Goal: Task Accomplishment & Management: Use online tool/utility

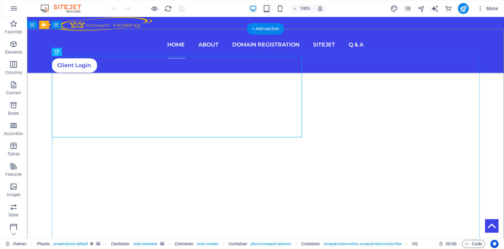
scroll to position [183, 0]
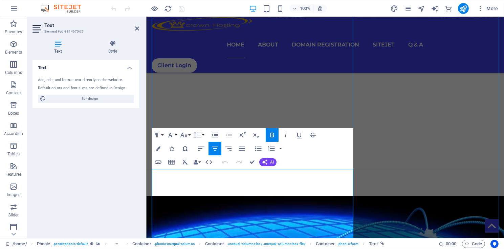
drag, startPoint x: 255, startPoint y: 187, endPoint x: 274, endPoint y: 185, distance: 19.5
click at [158, 163] on icon "button" at bounding box center [158, 162] width 8 height 8
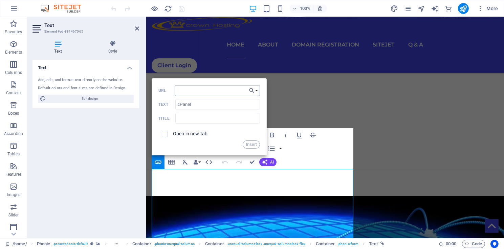
click at [184, 89] on input "URL" at bounding box center [217, 90] width 85 height 11
type input "/cpanel-hosting"
click at [252, 145] on button "Insert" at bounding box center [251, 144] width 17 height 8
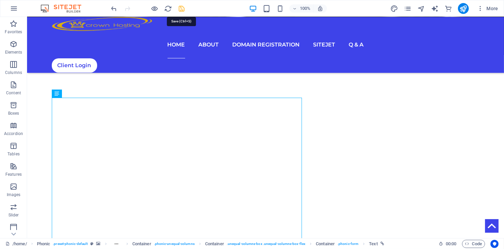
click at [180, 11] on icon "save" at bounding box center [182, 9] width 8 height 8
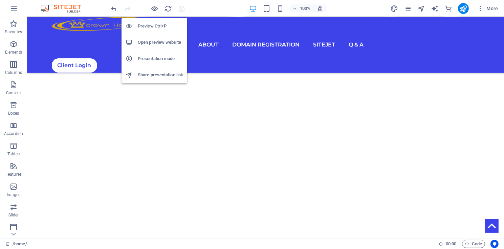
click at [152, 43] on h6 "Open preview website" at bounding box center [160, 42] width 45 height 8
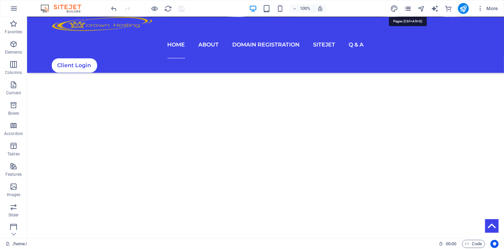
click at [409, 8] on icon "pages" at bounding box center [408, 9] width 8 height 8
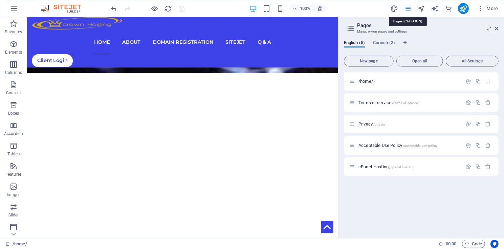
scroll to position [185, 0]
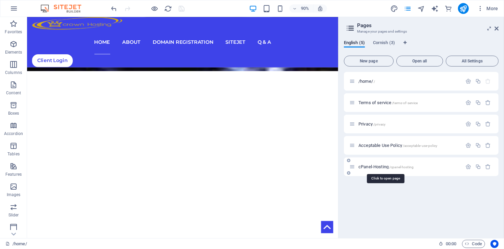
click at [369, 166] on span "cPanel-Hosting /cpanel-hosting" at bounding box center [386, 166] width 55 height 5
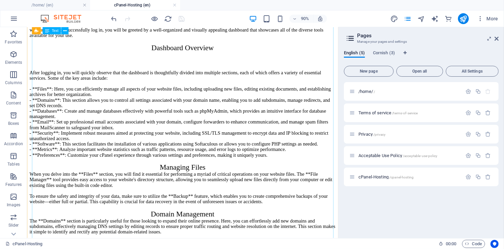
scroll to position [229, 0]
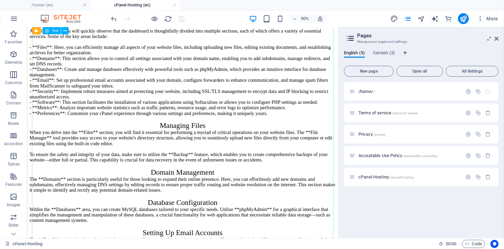
click at [120, 131] on div "Navigating through your cPanel Control Center: A Comprehensive Guide Welcome to…" at bounding box center [200, 188] width 340 height 590
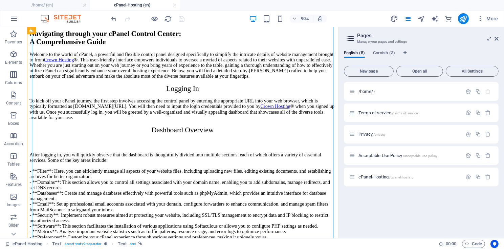
scroll to position [137, 0]
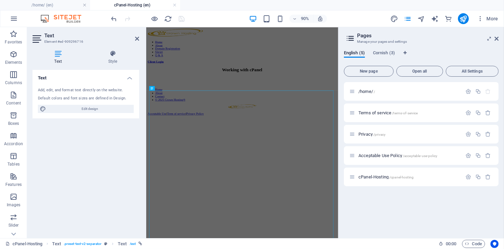
scroll to position [0, 0]
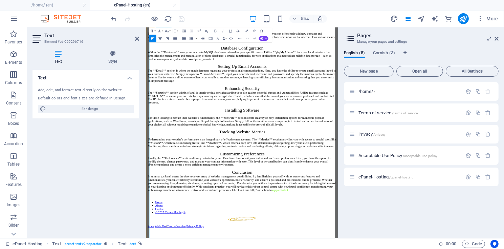
scroll to position [457, 0]
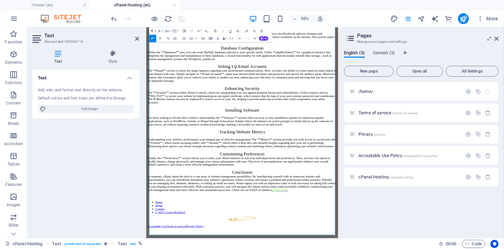
click at [382, 243] on div "Navigating through your cPanel Control Center: A Comprehensive Guide Welcome to…" at bounding box center [321, 30] width 344 height 590
click at [384, 244] on div "Navigating through your cPanel Control Center: A Comprehensive Guide Welcome to…" at bounding box center [321, 30] width 344 height 590
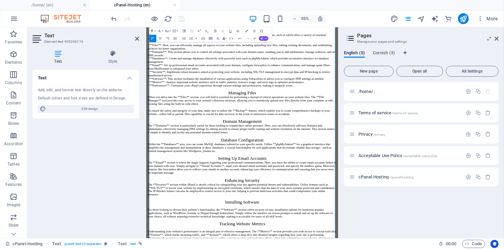
scroll to position [201, 0]
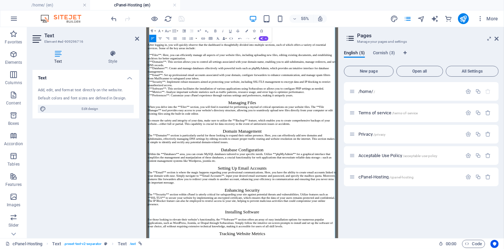
click at [399, 248] on div "Navigating through your cPanel Control Center: A Comprehensive Guide Welcome to…" at bounding box center [321, 215] width 344 height 590
click at [409, 248] on div "Navigating through your cPanel Control Center: A Comprehensive Guide Welcome to…" at bounding box center [321, 218] width 344 height 596
click at [432, 248] on div "Navigating through your cPanel Control Center: A Comprehensive Guide Welcome to…" at bounding box center [321, 218] width 344 height 596
click at [437, 248] on div "Navigating through your cPanel Control Center: A Comprehensive Guide Welcome to…" at bounding box center [321, 218] width 344 height 596
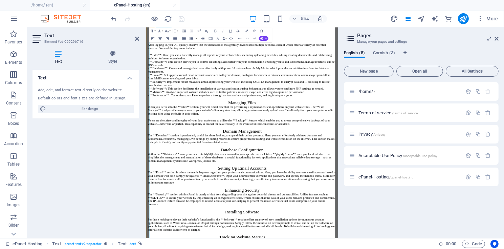
click at [439, 248] on div "Navigating through your cPanel Control Center: A Comprehensive Guide Welcome to…" at bounding box center [321, 218] width 344 height 596
click at [362, 248] on div "Navigating through your cPanel Control Center: A Comprehensive Guide Welcome to…" at bounding box center [321, 218] width 344 height 596
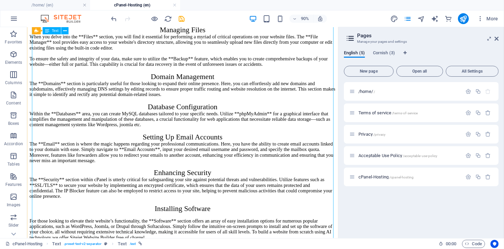
scroll to position [339, 0]
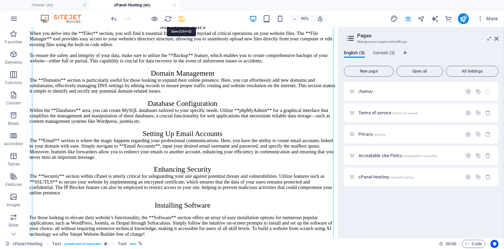
click at [181, 20] on icon "save" at bounding box center [182, 19] width 8 height 8
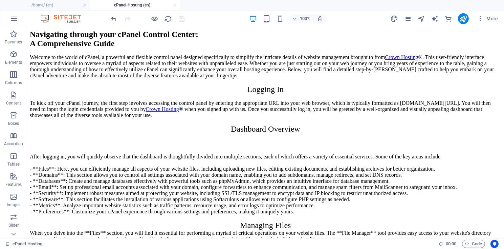
scroll to position [541, 0]
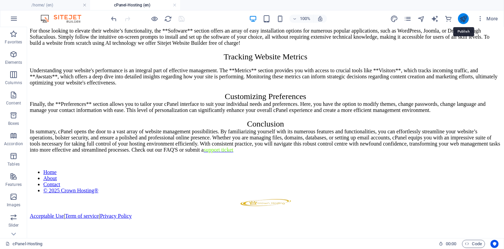
click at [463, 19] on icon "publish" at bounding box center [464, 19] width 8 height 8
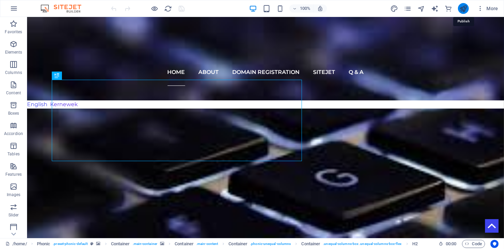
click at [464, 9] on icon "publish" at bounding box center [464, 9] width 8 height 8
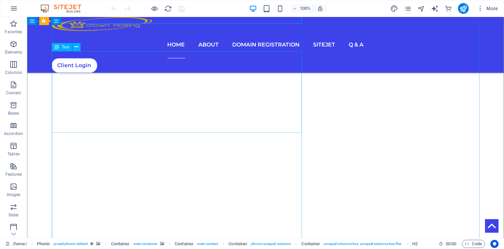
scroll to position [137, 0]
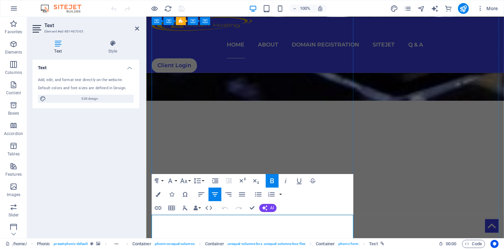
drag, startPoint x: 255, startPoint y: 232, endPoint x: 273, endPoint y: 231, distance: 18.0
click at [264, 215] on icon "button" at bounding box center [264, 213] width 5 height 5
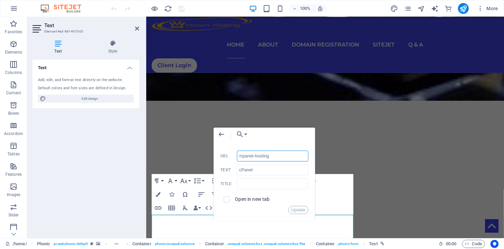
click at [238, 157] on input "/cpanel-hosting" at bounding box center [273, 155] width 72 height 11
type input "[URL][DOMAIN_NAME]"
click at [300, 211] on button "Update" at bounding box center [299, 210] width 20 height 8
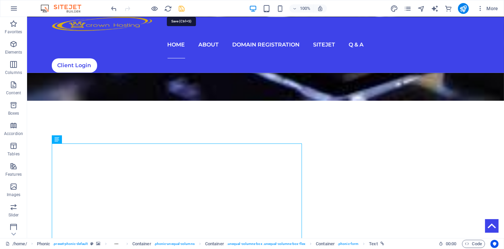
click at [181, 9] on icon "save" at bounding box center [182, 9] width 8 height 8
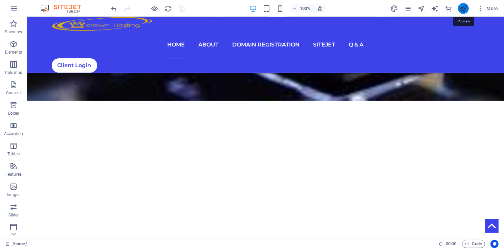
click at [464, 8] on icon "publish" at bounding box center [464, 9] width 8 height 8
